Goal: Browse casually: Explore the website without a specific task or goal

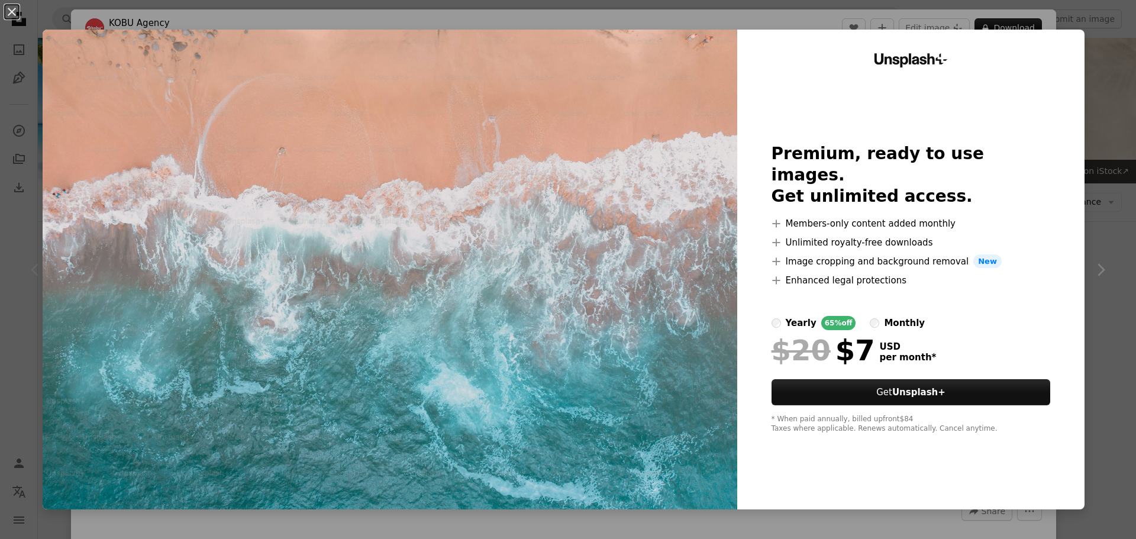
click at [636, 316] on img at bounding box center [390, 270] width 695 height 480
click at [566, 86] on img at bounding box center [390, 270] width 695 height 480
click at [633, 477] on img at bounding box center [390, 270] width 695 height 480
click at [436, 158] on img at bounding box center [390, 270] width 695 height 480
click at [10, 17] on button "An X shape" at bounding box center [12, 12] width 14 height 14
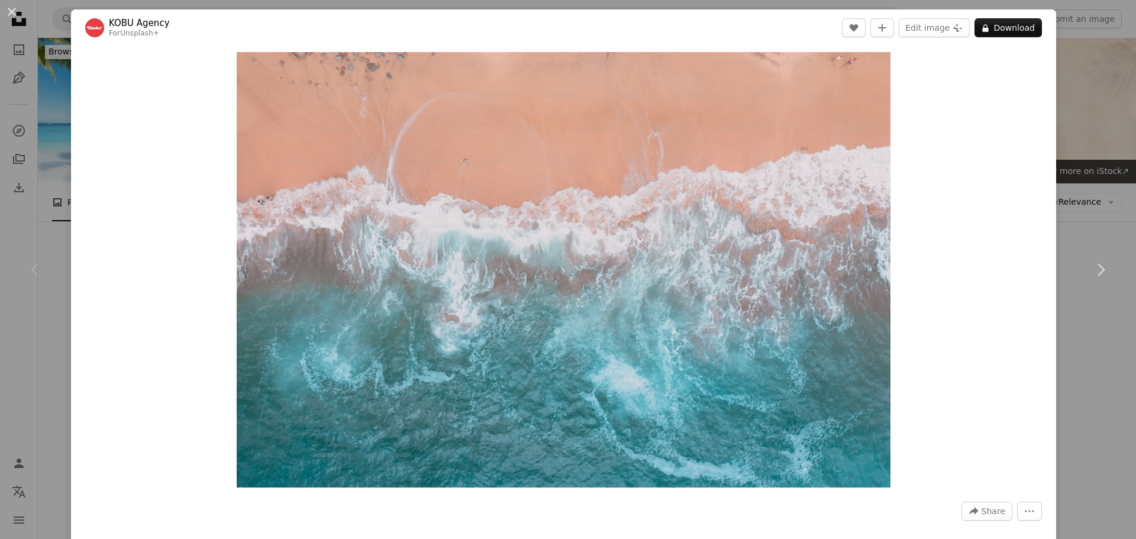
click at [1092, 46] on div "An X shape Chevron left Chevron right KOBU Agency For Unsplash+ A heart A plus …" at bounding box center [568, 269] width 1136 height 539
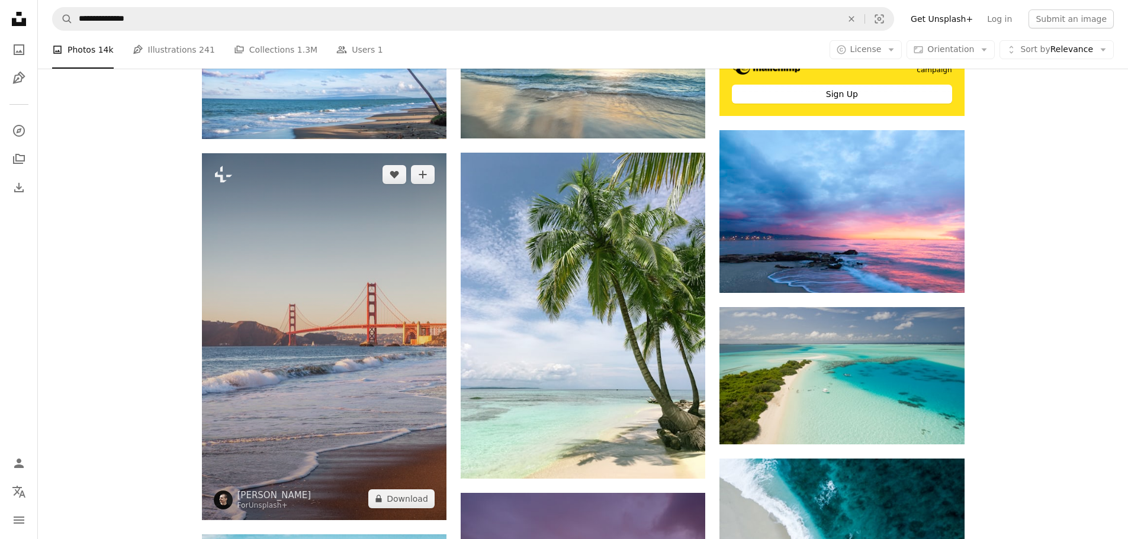
scroll to position [888, 0]
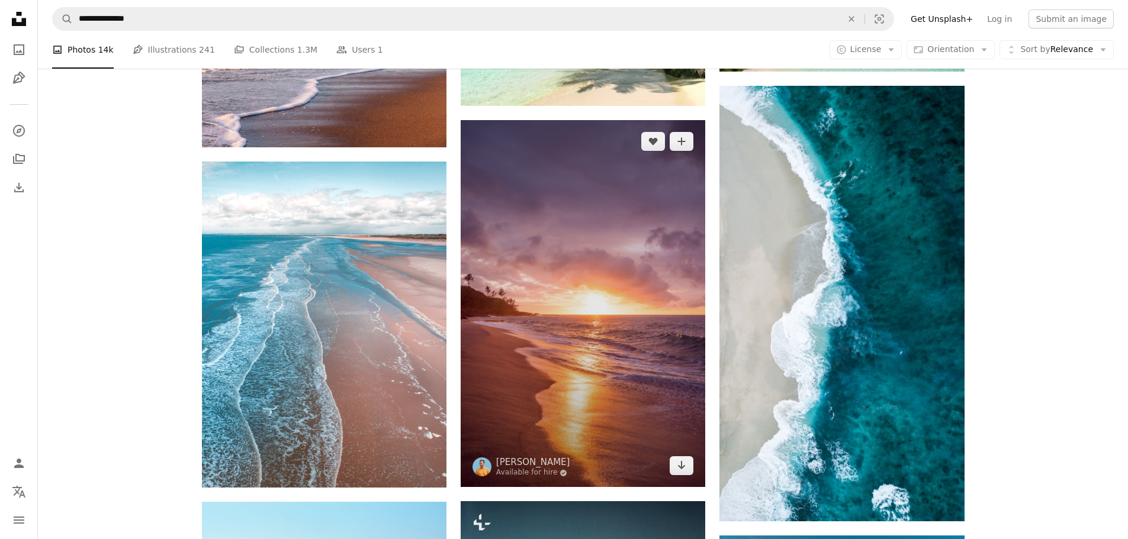
click at [615, 292] on img at bounding box center [583, 303] width 244 height 367
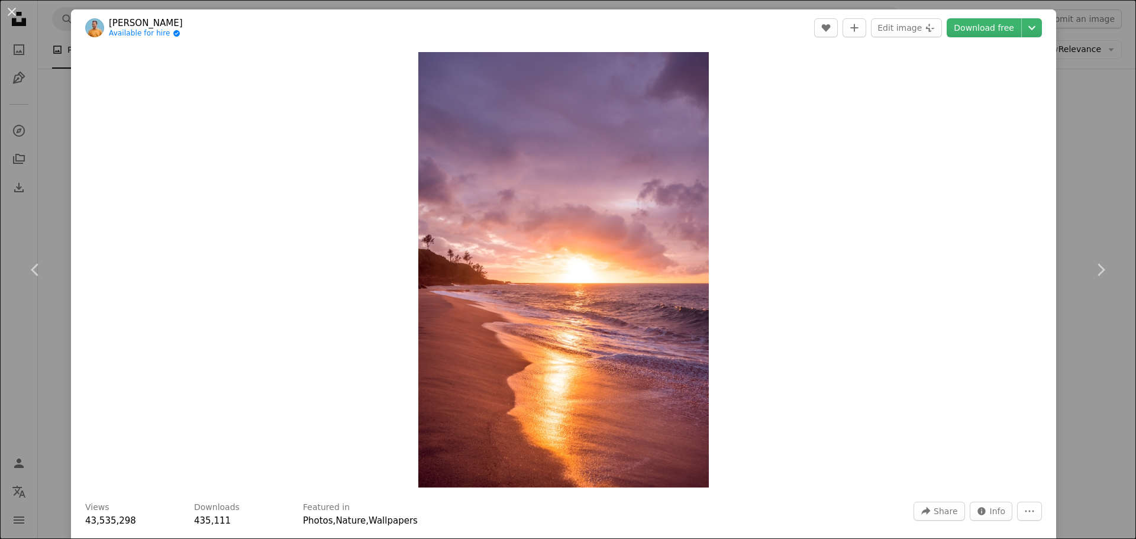
click at [1096, 69] on div "An X shape Chevron left Chevron right [PERSON_NAME] Available for hire A checkm…" at bounding box center [568, 269] width 1136 height 539
